Goal: Task Accomplishment & Management: Manage account settings

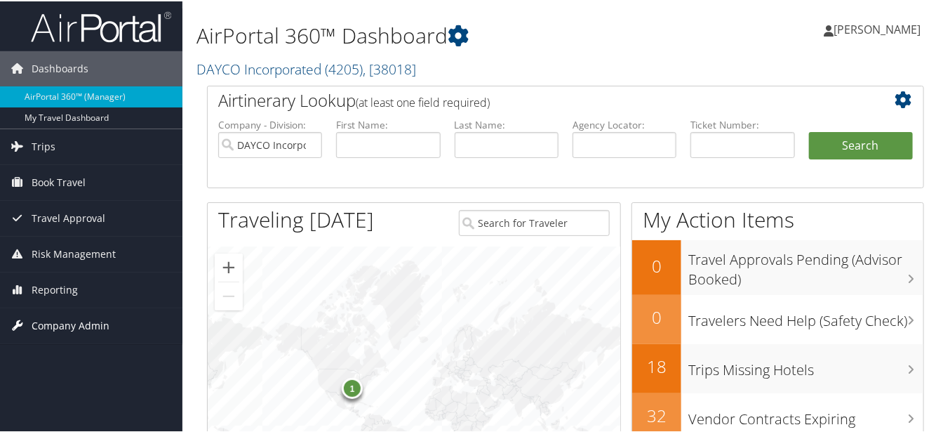
click at [57, 321] on span "Company Admin" at bounding box center [71, 324] width 78 height 35
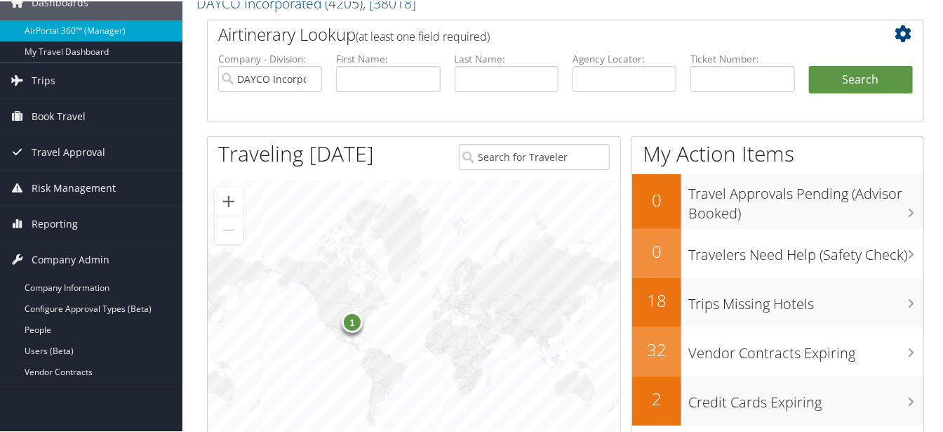
scroll to position [58, 0]
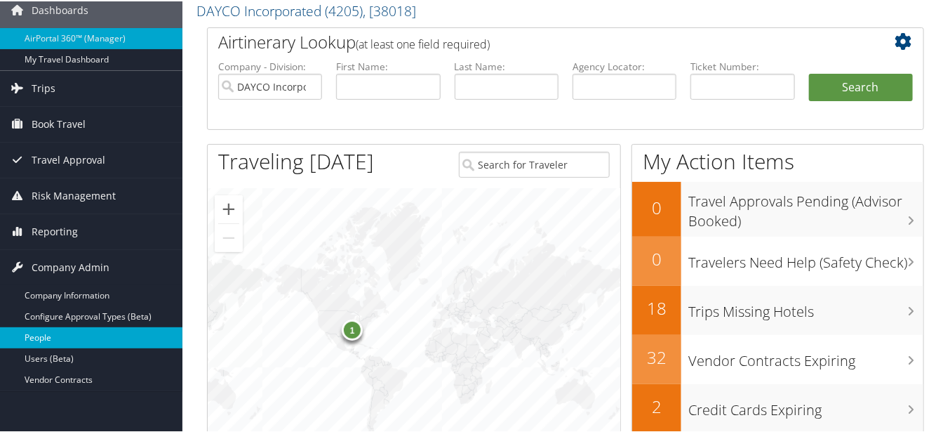
click at [117, 333] on link "People" at bounding box center [91, 336] width 183 height 21
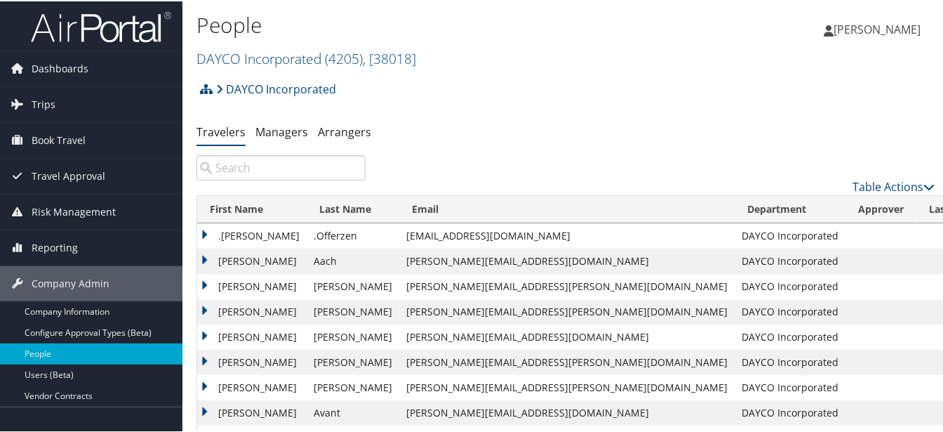
click at [293, 163] on input "search" at bounding box center [281, 166] width 169 height 25
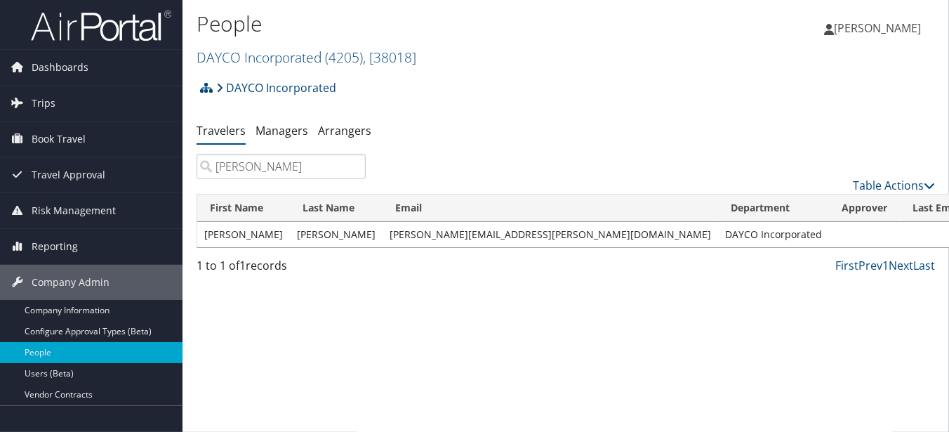
type input "audrey harling"
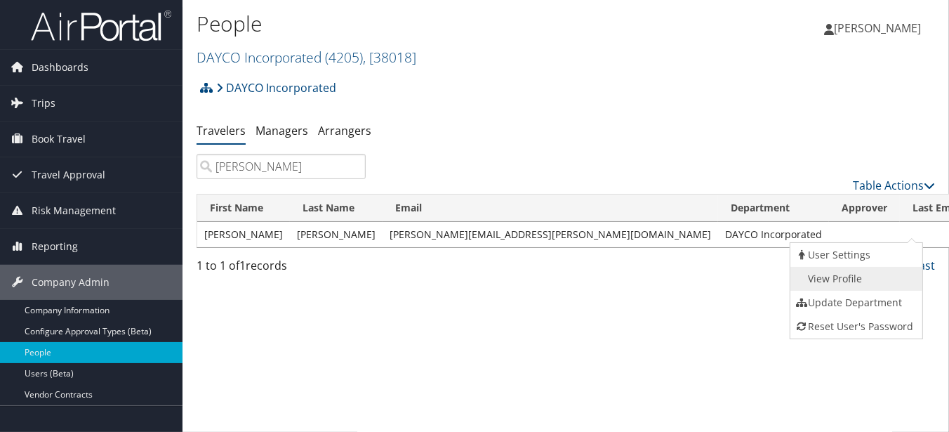
click at [863, 275] on link "View Profile" at bounding box center [854, 279] width 129 height 24
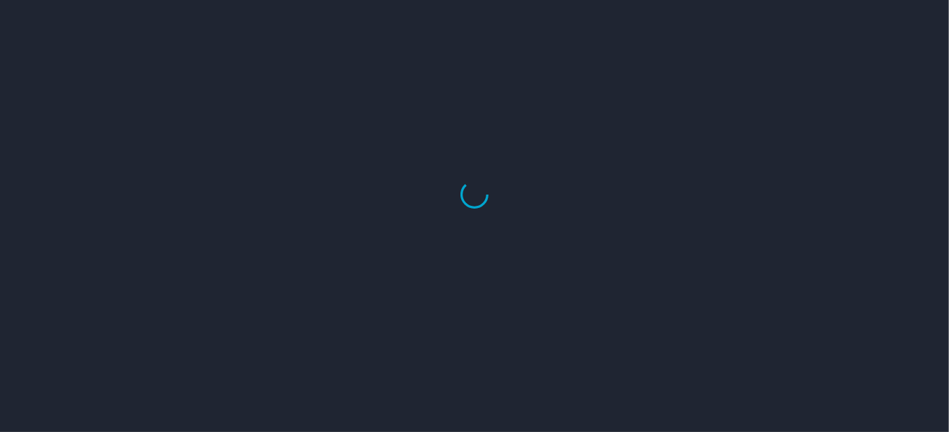
select select "US"
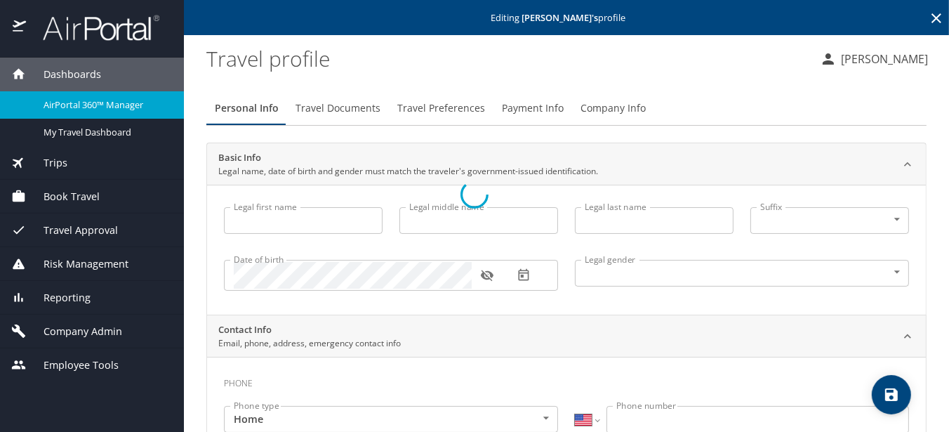
type input "[PERSON_NAME]"
type input "[DEMOGRAPHIC_DATA]"
select select "US"
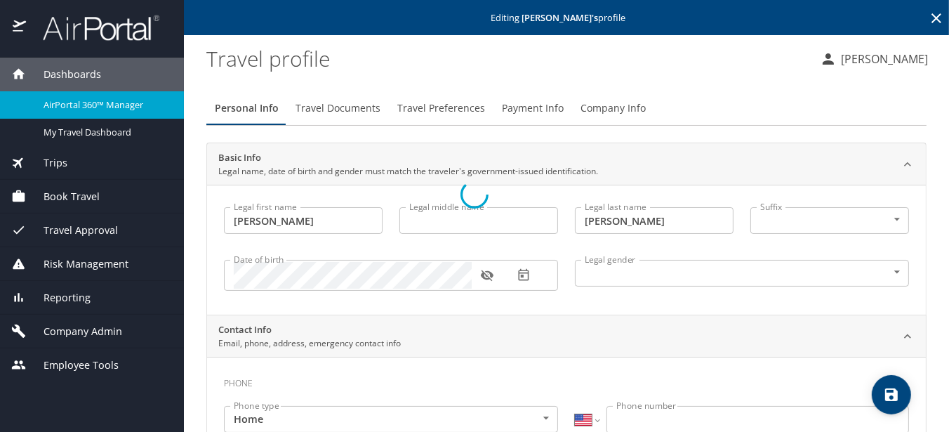
select select "US"
click at [870, 96] on div "Personal Info Travel Documents Travel Preferences Payment Info Company Info" at bounding box center [566, 108] width 720 height 34
click at [424, 104] on span "Travel Preferences" at bounding box center [441, 109] width 88 height 18
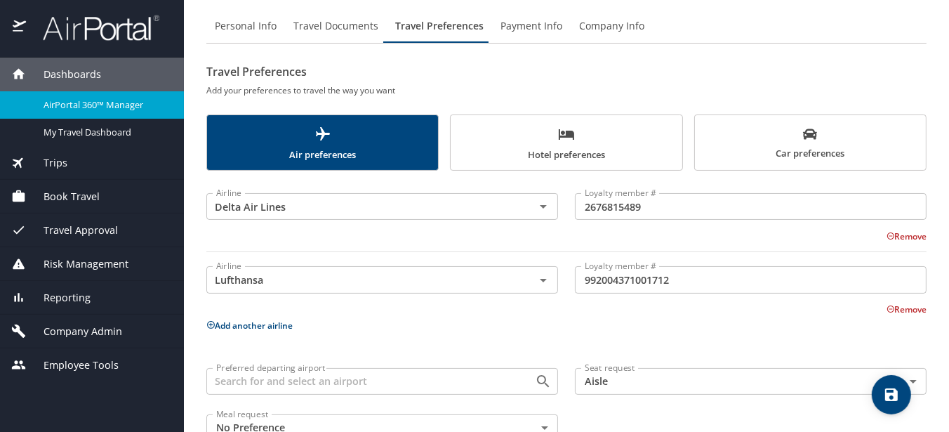
scroll to position [121, 0]
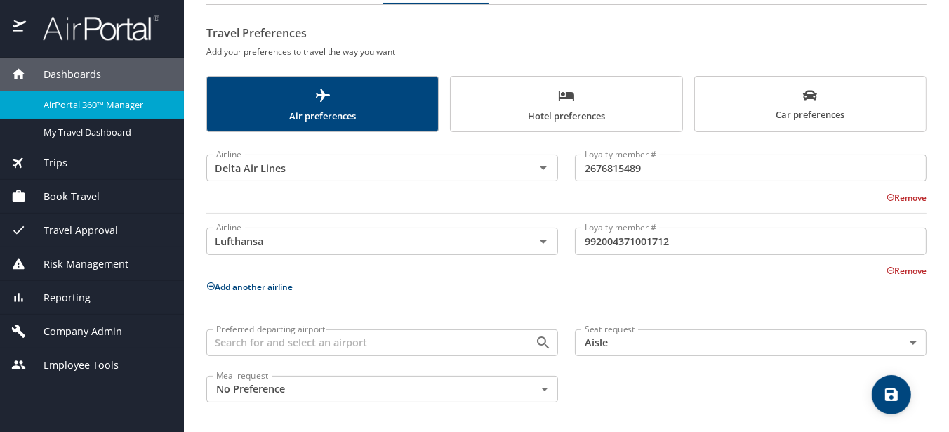
click at [525, 107] on span "Hotel preferences" at bounding box center [566, 105] width 214 height 37
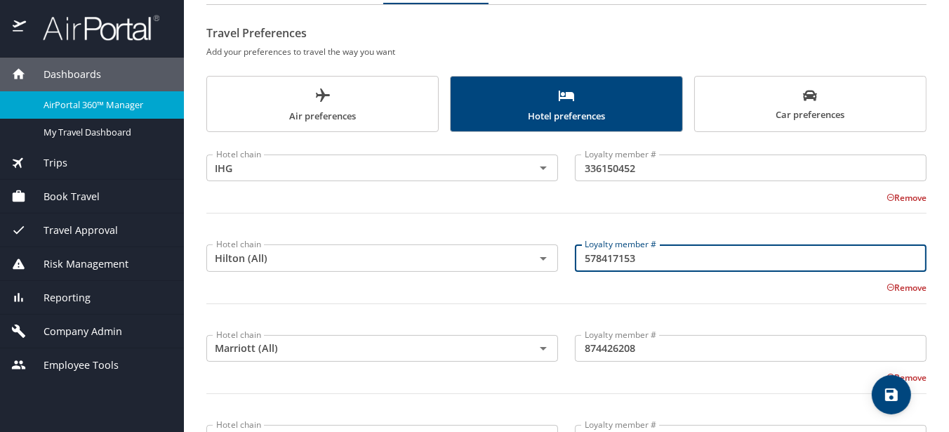
drag, startPoint x: 674, startPoint y: 256, endPoint x: 519, endPoint y: 289, distance: 158.1
click at [519, 289] on div "Hotel chain Hilton (All) Hotel chain Loyalty member # 578417153 Loyalty member …" at bounding box center [566, 279] width 737 height 98
paste input "2353686484"
type input "2353686484"
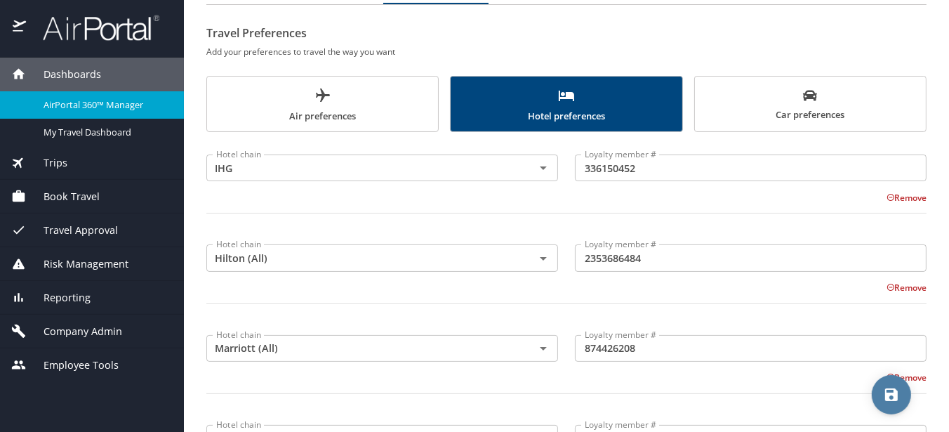
click at [890, 391] on icon "save" at bounding box center [891, 394] width 17 height 17
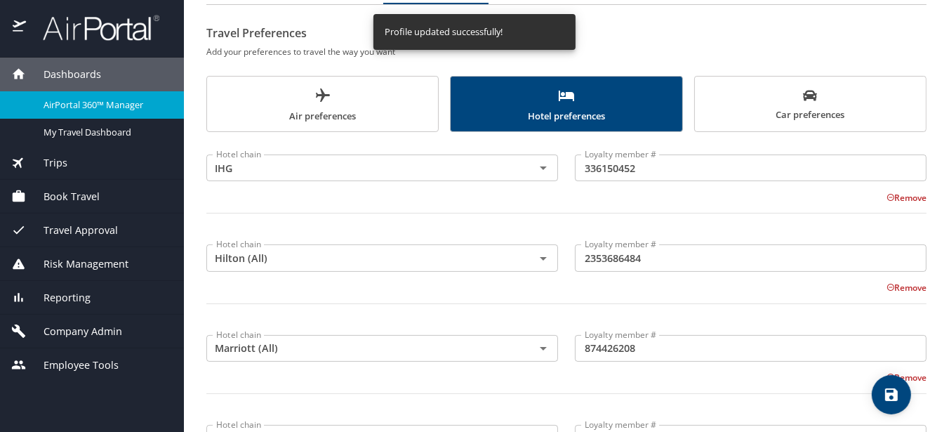
scroll to position [0, 0]
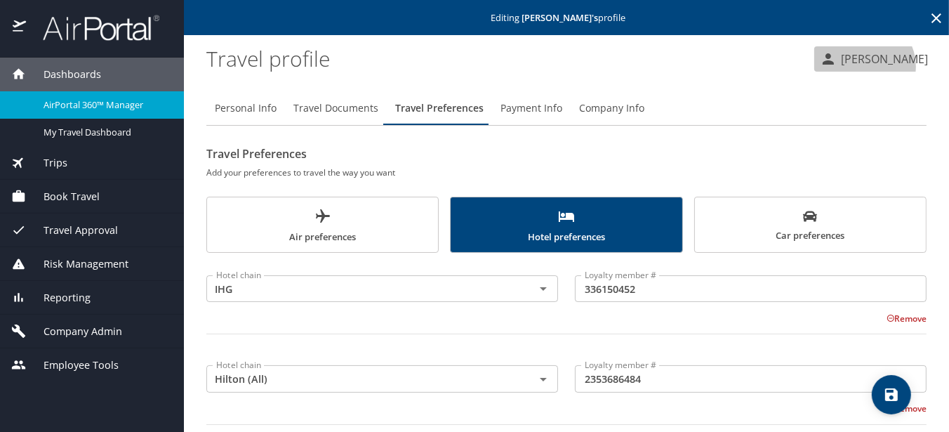
click at [877, 66] on p "[PERSON_NAME]" at bounding box center [882, 59] width 91 height 17
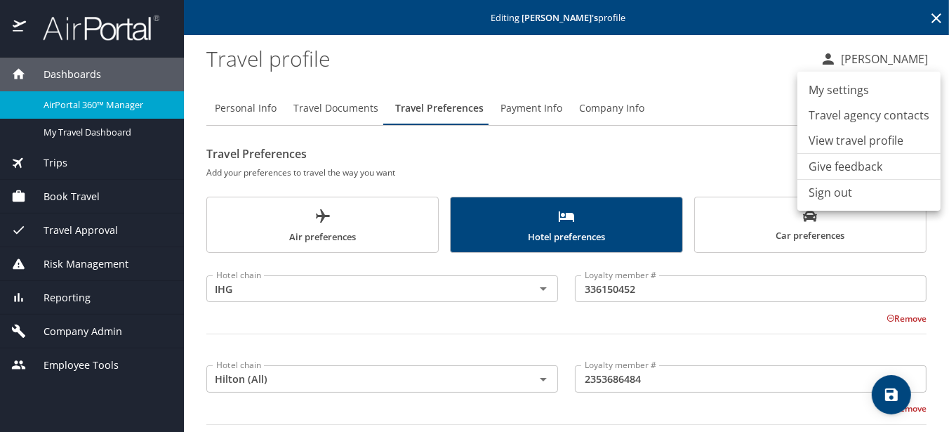
click at [813, 189] on li "Sign out" at bounding box center [868, 192] width 143 height 25
